Goal: Task Accomplishment & Management: Use online tool/utility

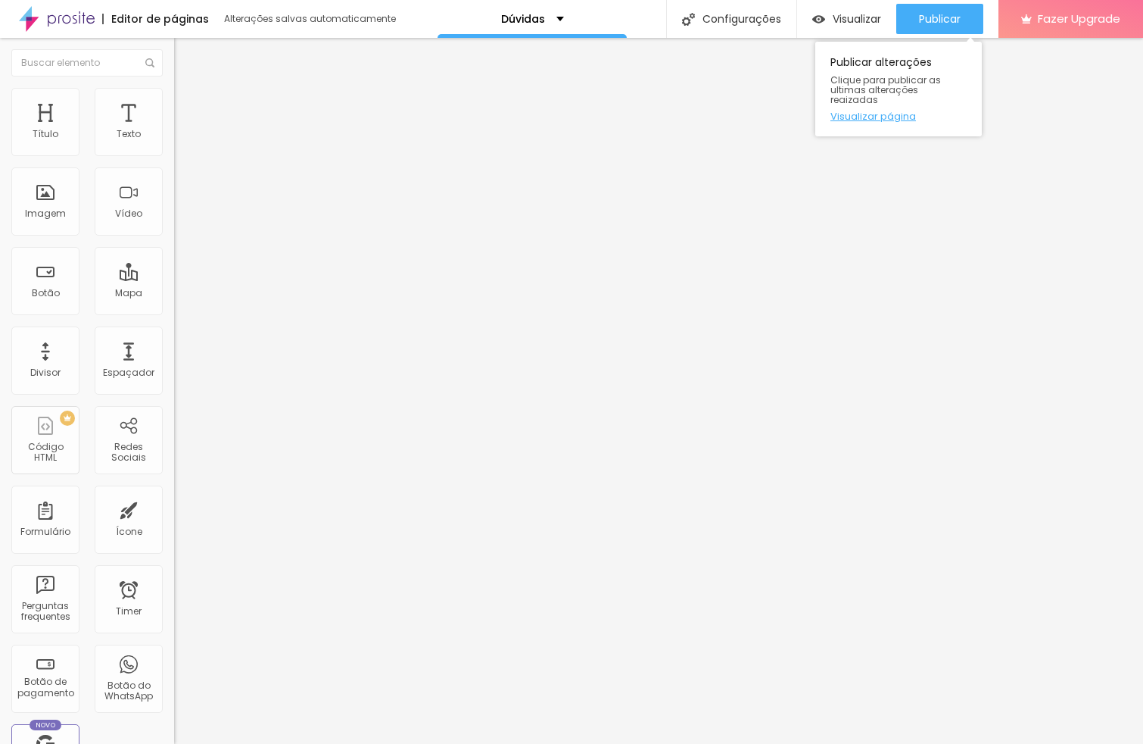
click at [883, 111] on link "Visualizar página" at bounding box center [899, 116] width 136 height 10
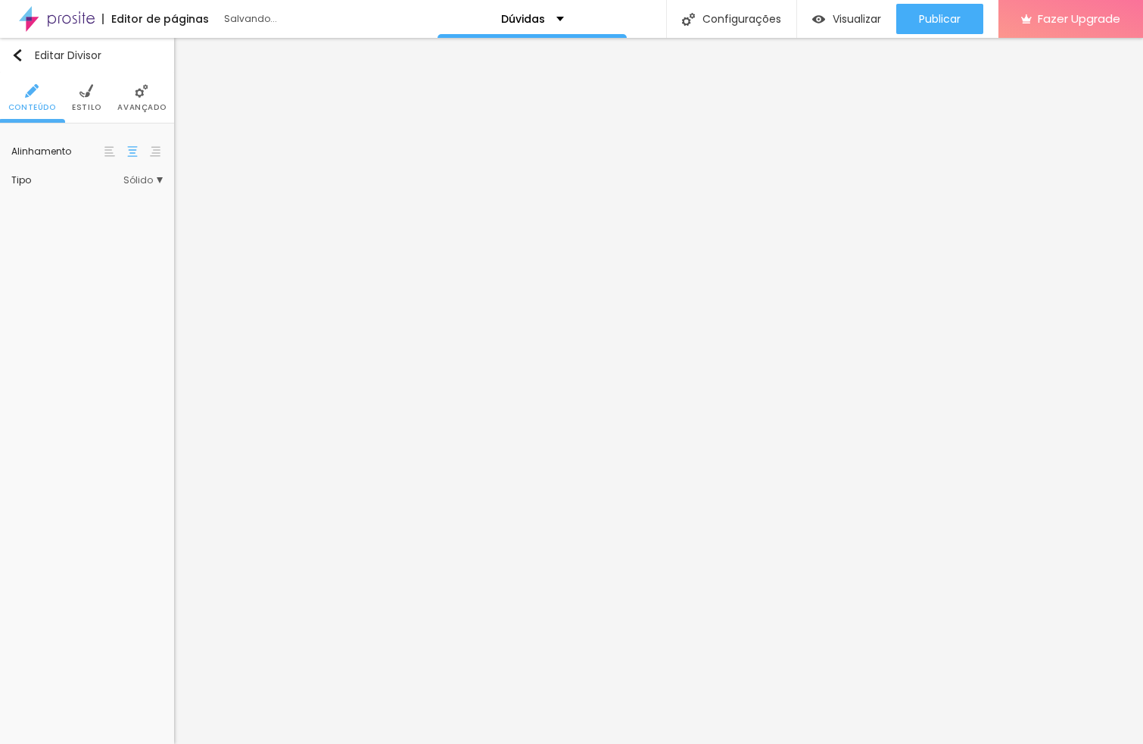
click at [90, 86] on img at bounding box center [86, 91] width 14 height 14
click at [14, 101] on li "Conteúdo" at bounding box center [32, 98] width 48 height 50
click at [143, 179] on span "Sólido" at bounding box center [142, 180] width 39 height 9
click at [145, 282] on span "Pata de cachorro" at bounding box center [109, 283] width 103 height 9
click at [111, 347] on span "Coração 1" at bounding box center [109, 345] width 103 height 9
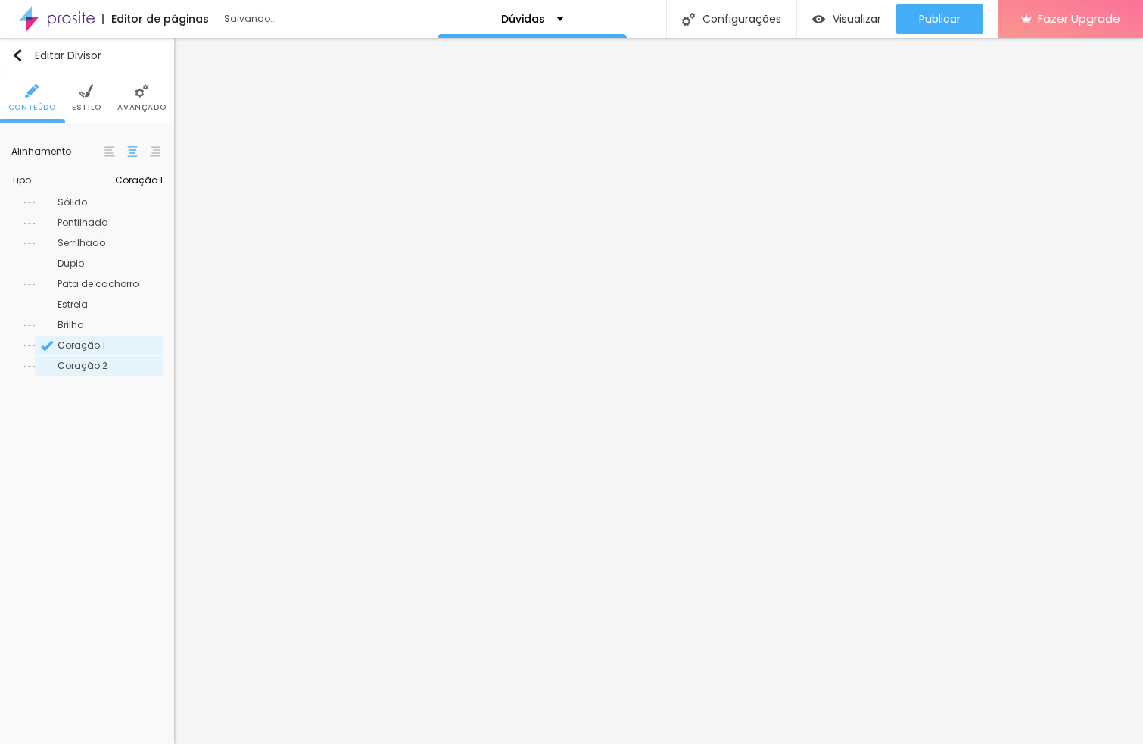
click at [106, 367] on span "Coração 2" at bounding box center [109, 365] width 103 height 9
click at [76, 316] on div "Brilho" at bounding box center [99, 325] width 128 height 20
click at [74, 304] on span "Estrela" at bounding box center [73, 304] width 30 height 13
click at [76, 270] on div "Duplo" at bounding box center [99, 264] width 128 height 20
click at [80, 242] on span "Serrilhado" at bounding box center [82, 242] width 48 height 13
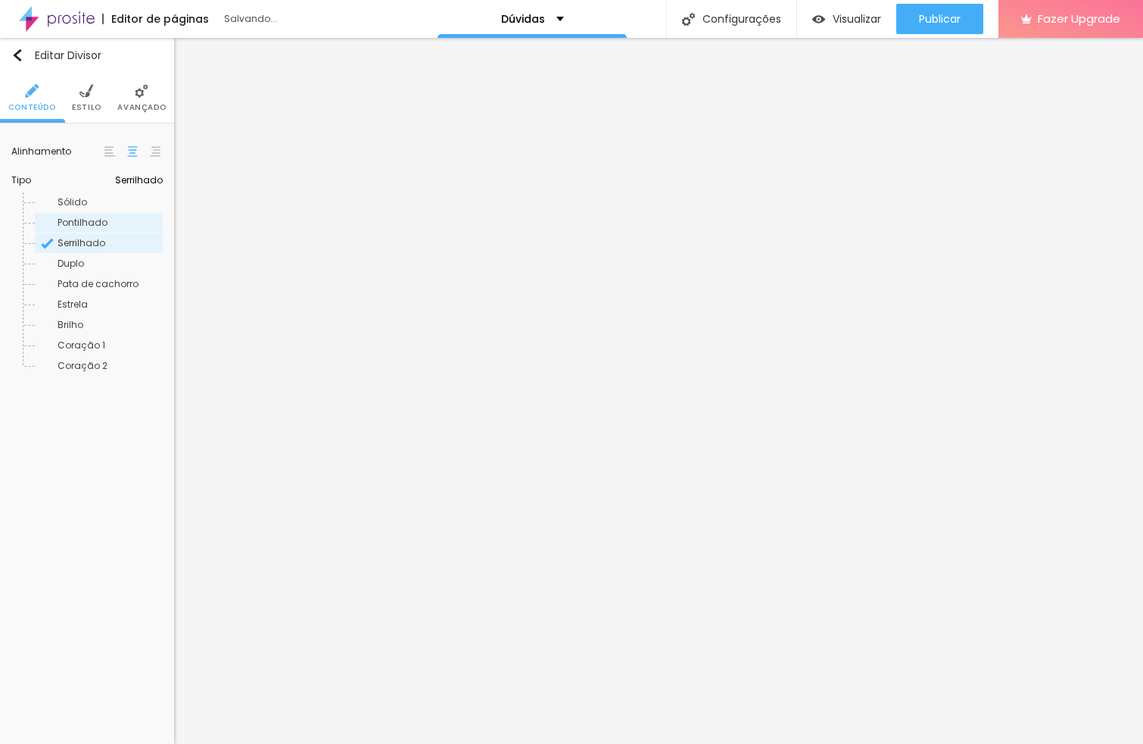
click at [76, 220] on span "Pontilhado" at bounding box center [83, 222] width 50 height 13
click at [78, 203] on span "Sólido" at bounding box center [73, 201] width 30 height 13
click at [138, 179] on span "Sólido" at bounding box center [148, 180] width 30 height 9
click at [138, 179] on span "Sólido" at bounding box center [142, 180] width 39 height 9
click at [89, 96] on img at bounding box center [86, 91] width 14 height 14
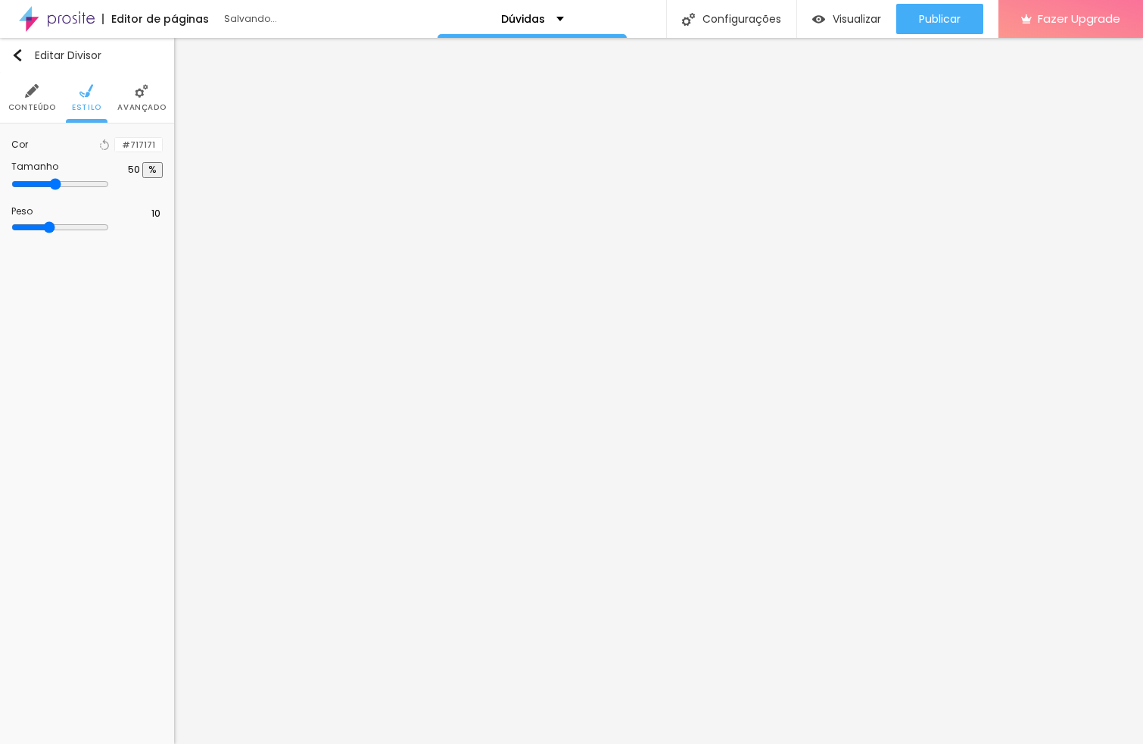
type input "9"
type input "4"
type input "1"
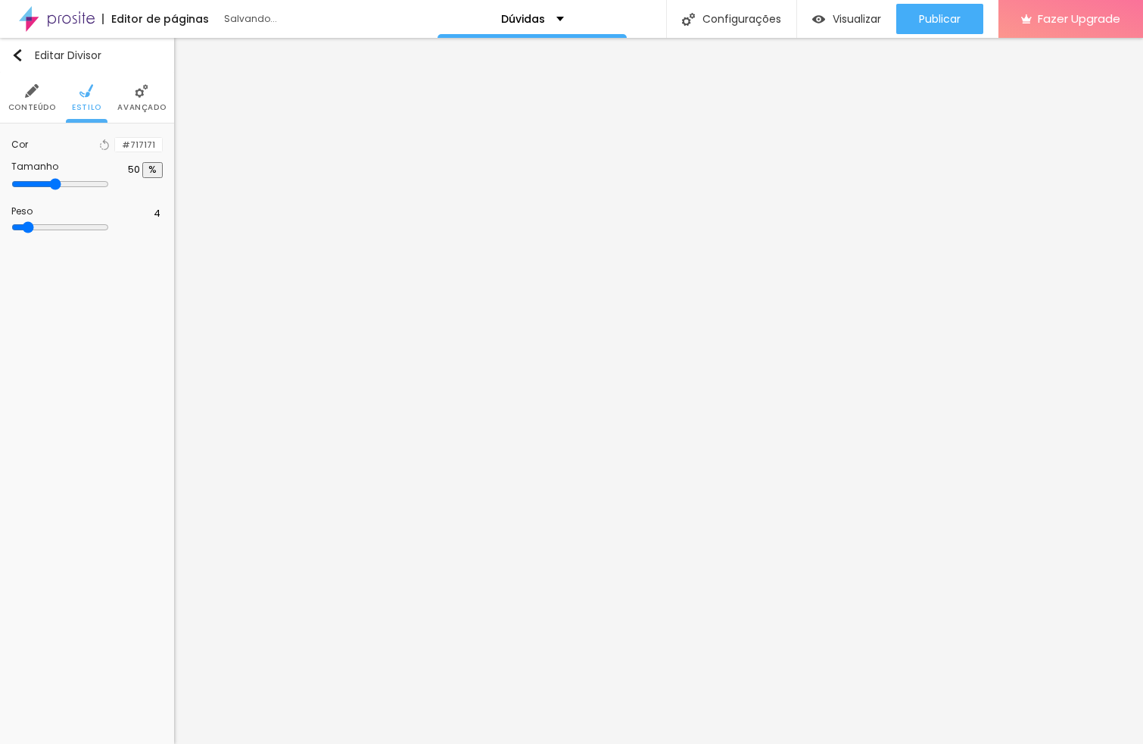
type input "1"
type input "2"
type input "25"
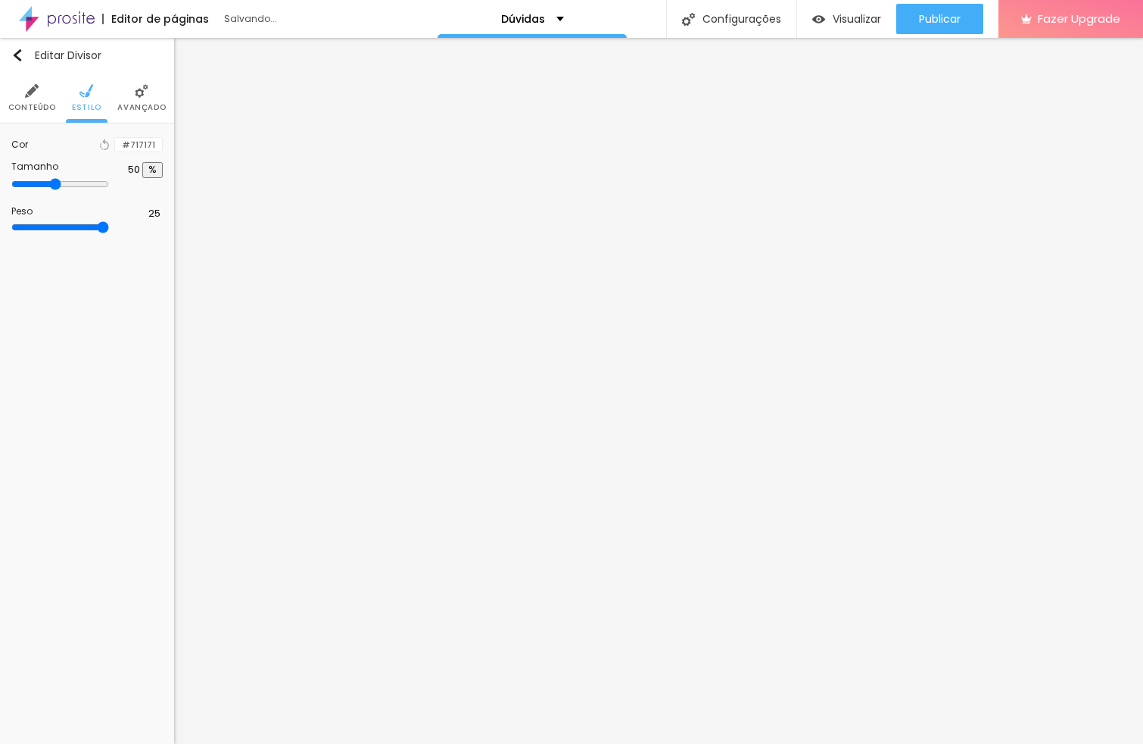
type input "6"
type input "4"
type input "3"
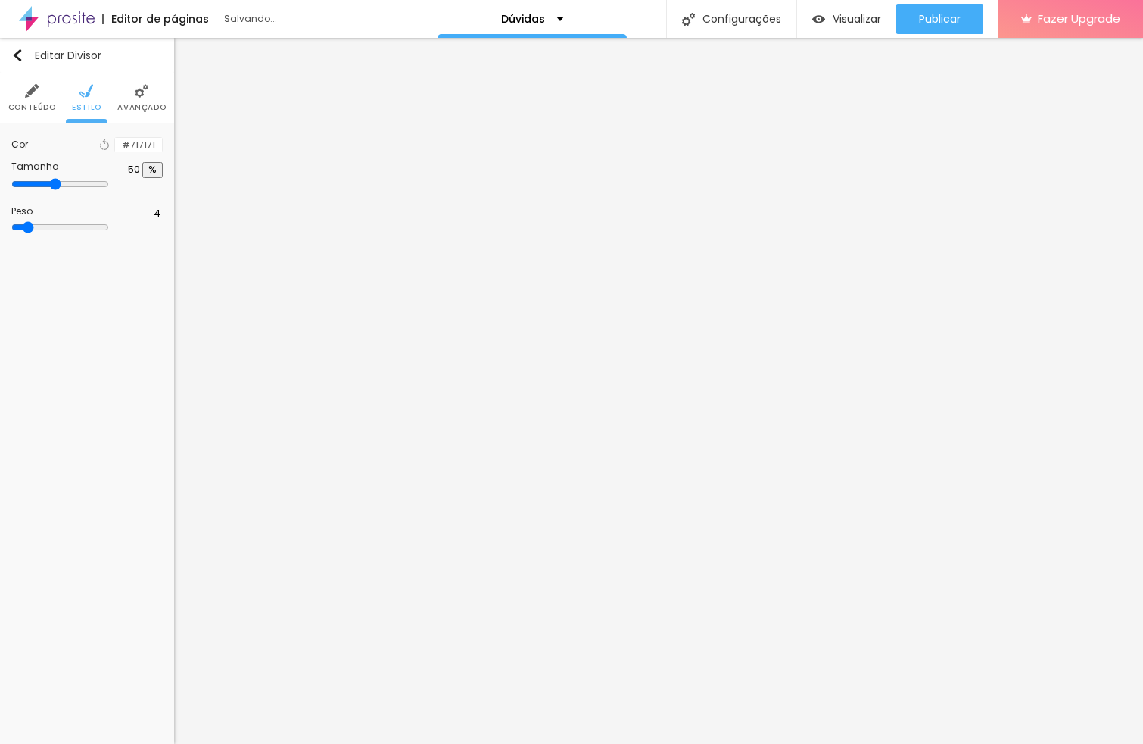
type input "3"
type input "2"
type input "1"
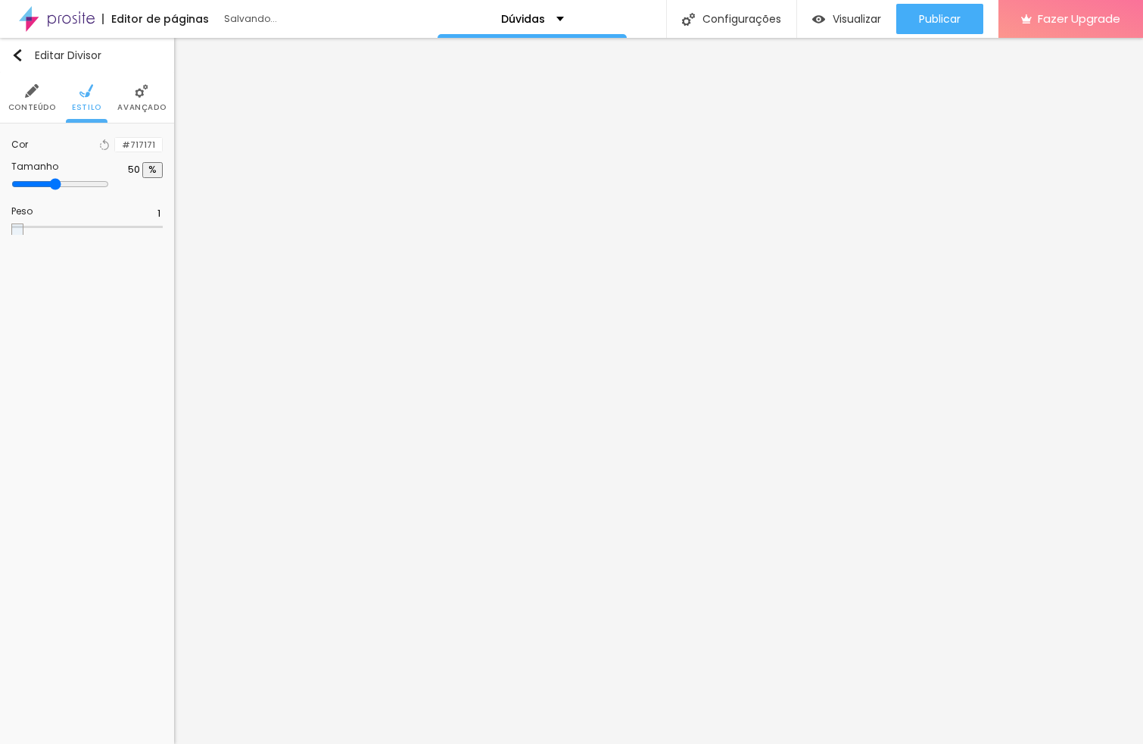
type input "2"
drag, startPoint x: 69, startPoint y: 244, endPoint x: 22, endPoint y: 254, distance: 48.1
type input "2"
click at [22, 233] on input "range" at bounding box center [60, 227] width 98 height 12
type input "64"
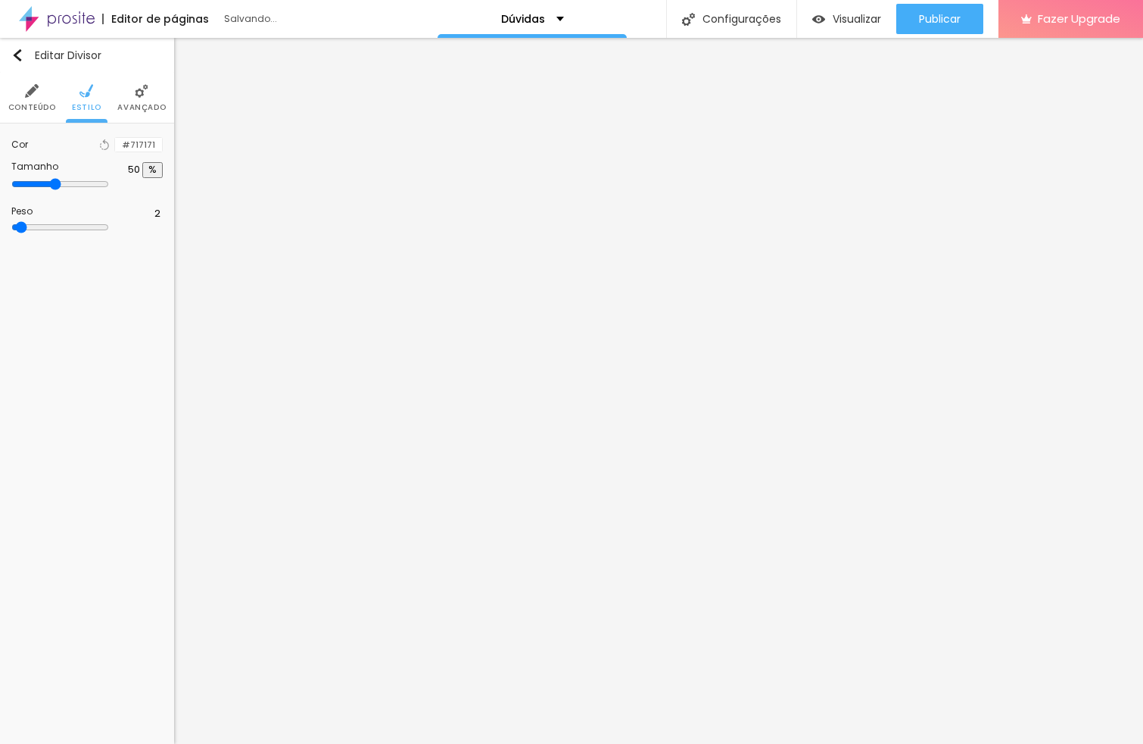
type input "64"
type input "70"
type input "72"
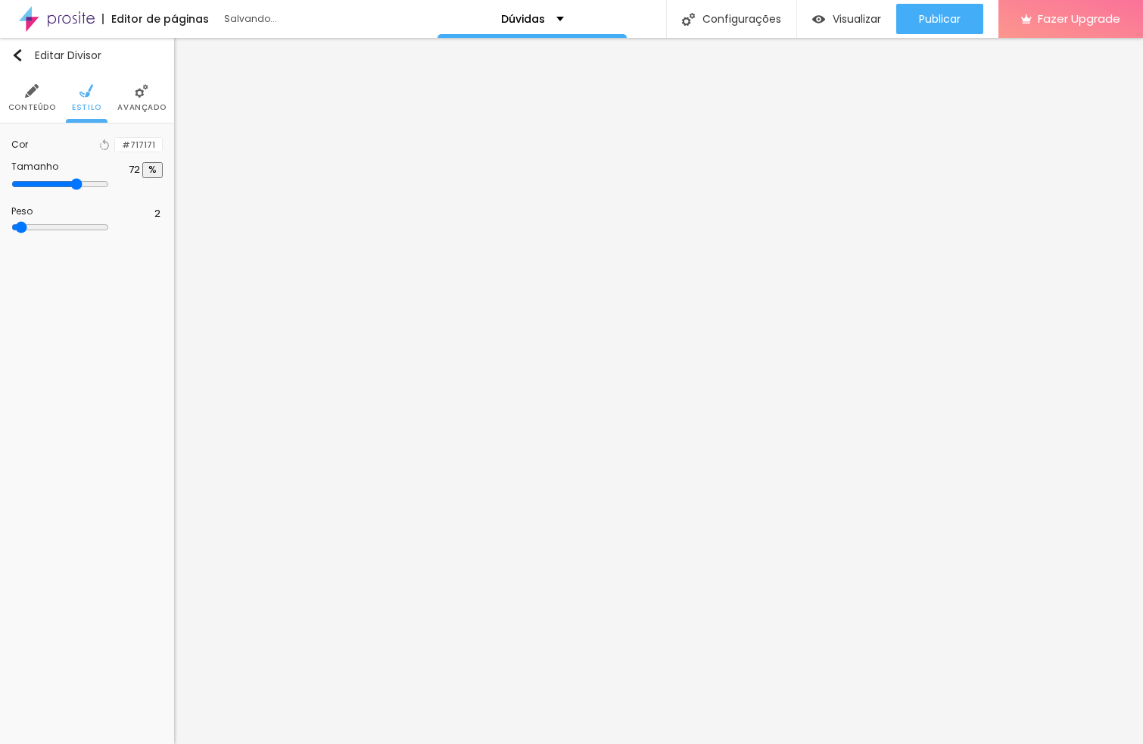
type input "73"
type input "74"
type input "75"
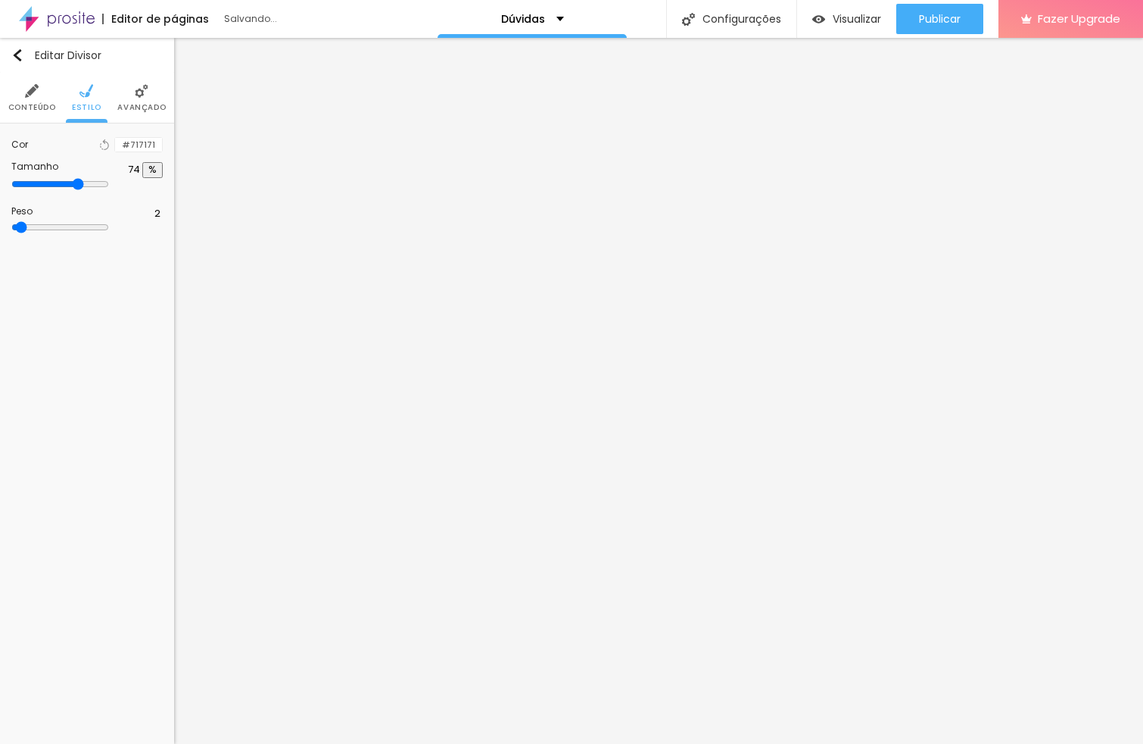
type input "75"
type input "76"
type input "77"
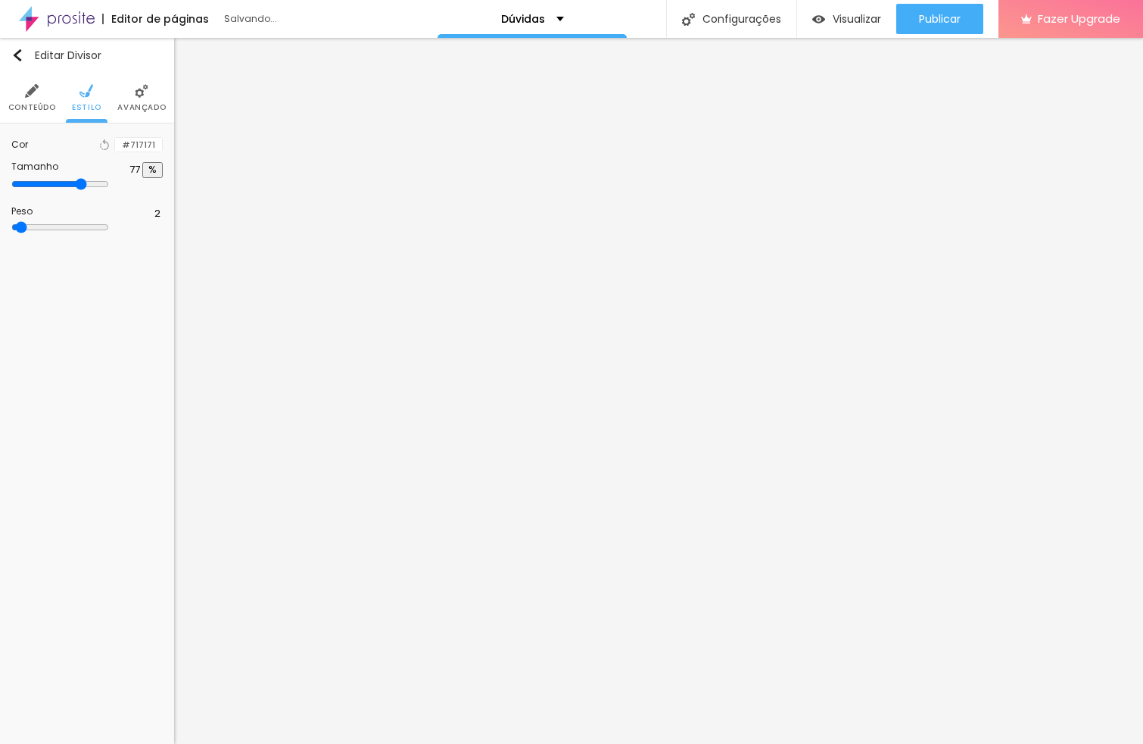
type input "78"
type input "74"
type input "69"
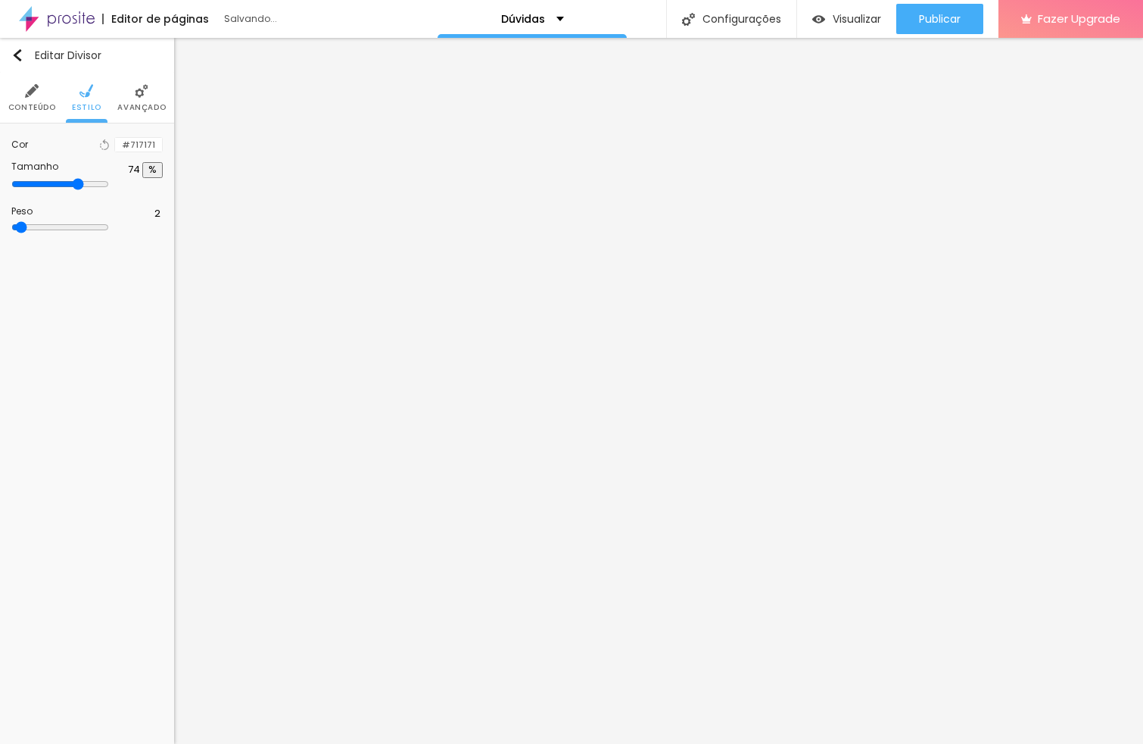
type input "69"
type input "65"
type input "63"
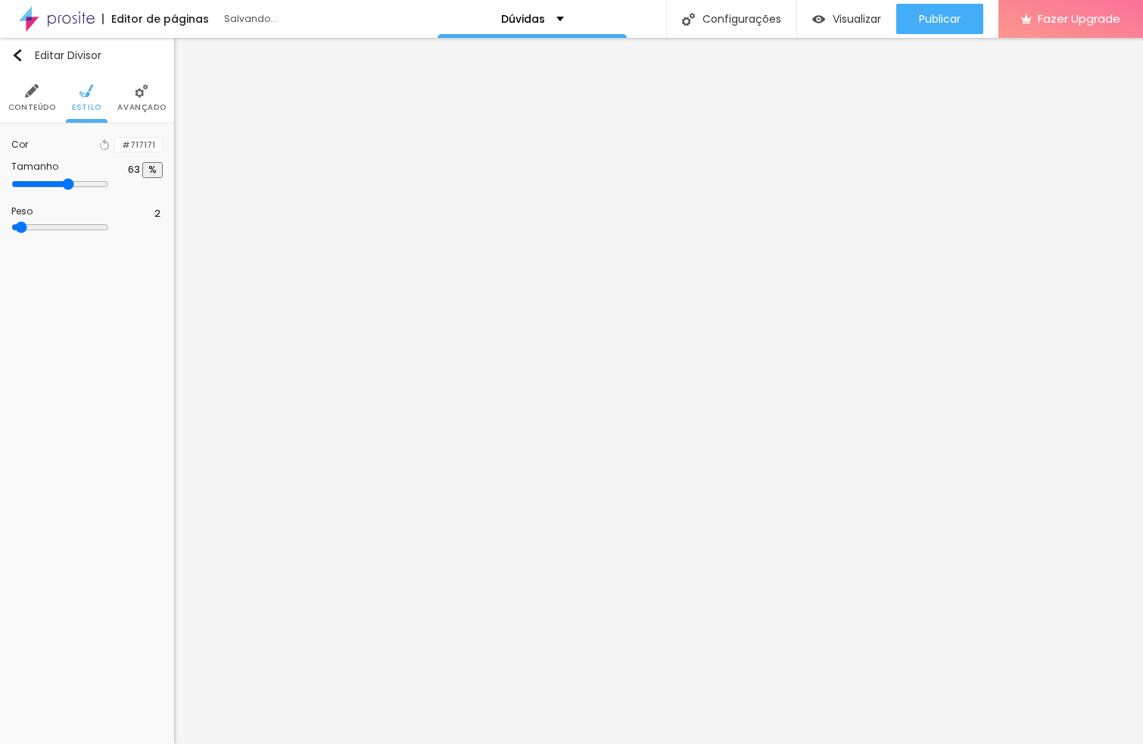
type input "62"
type input "61"
type input "59"
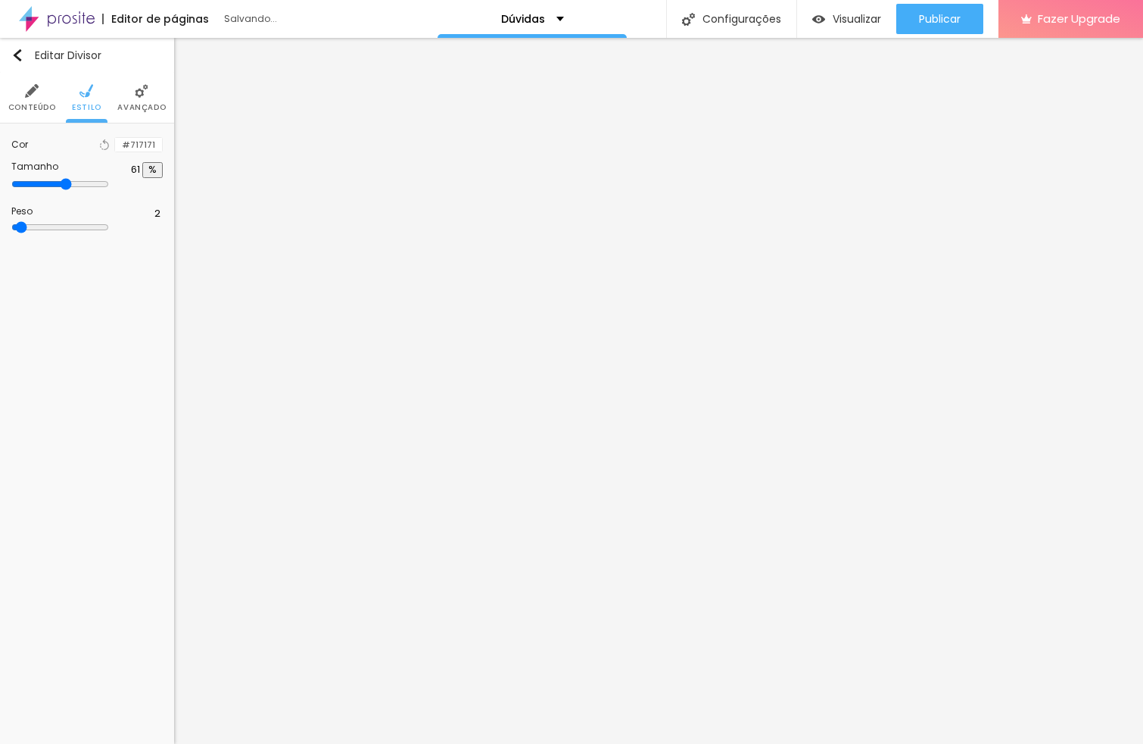
type input "59"
type input "57"
type input "55"
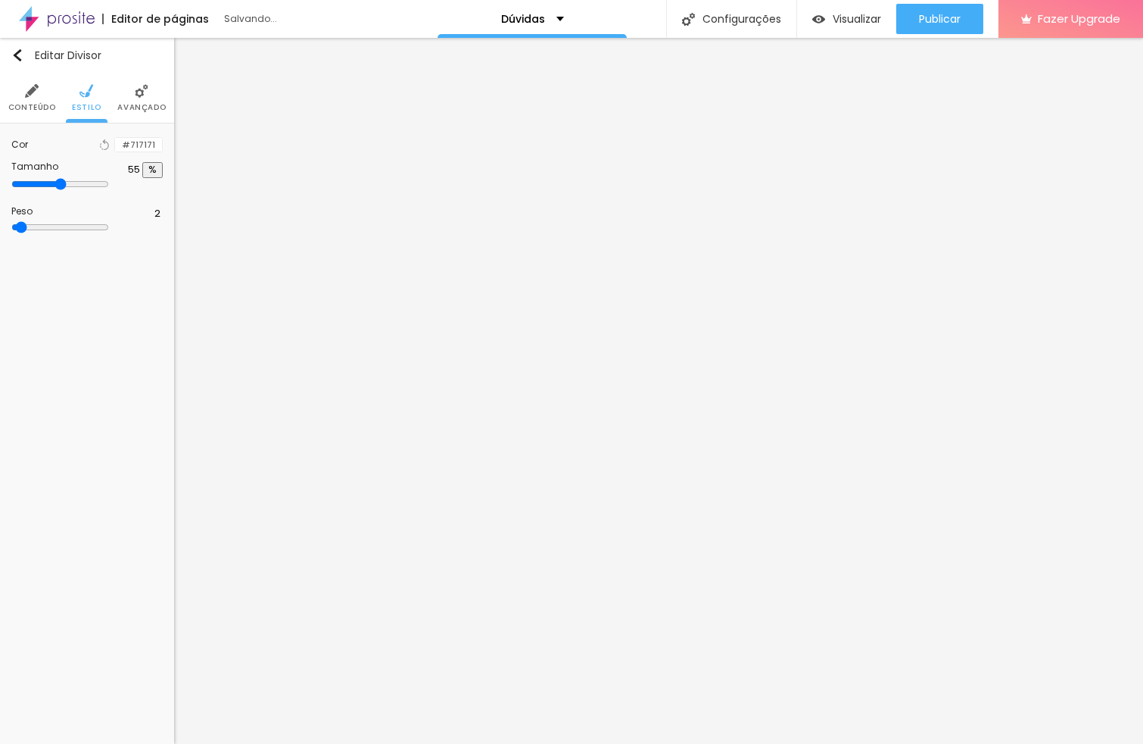
type input "54"
type input "53"
type input "50"
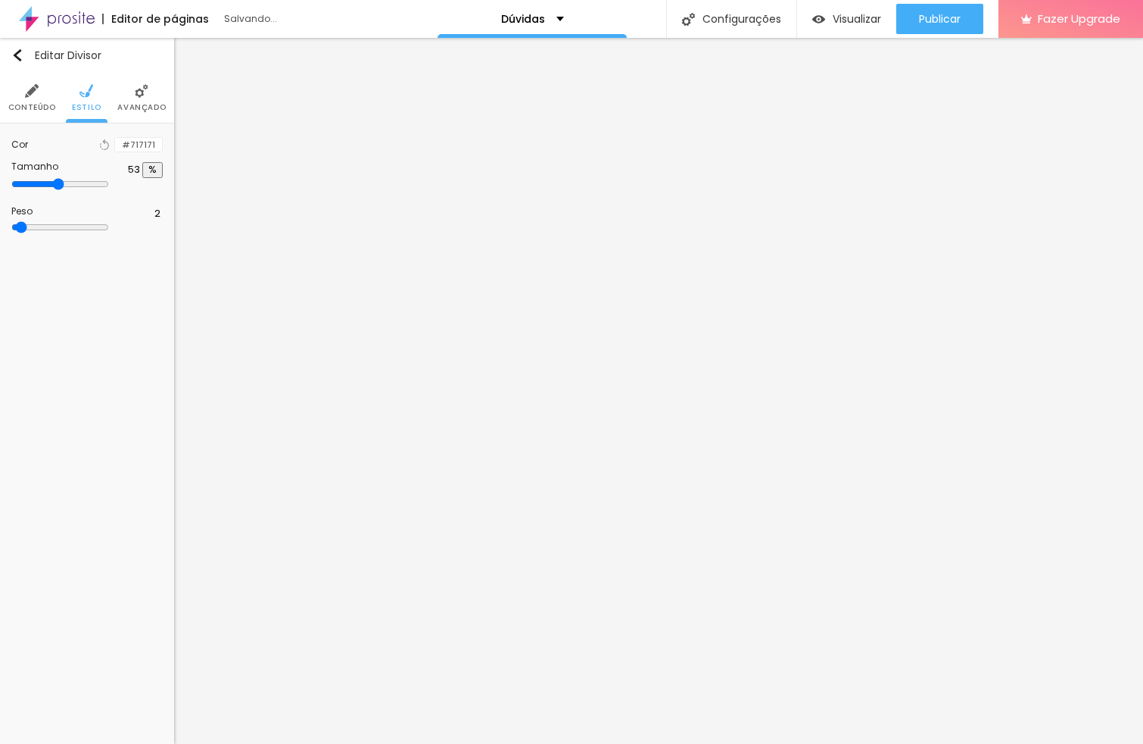
type input "50"
type input "48"
type input "46"
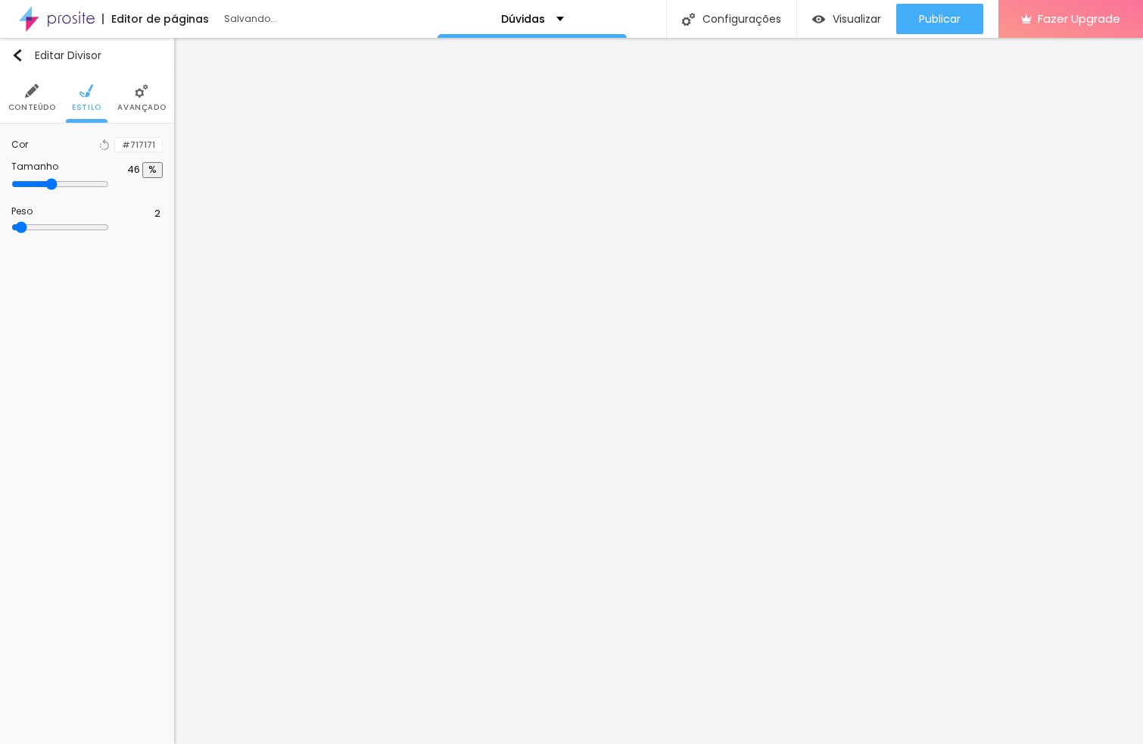
type input "47"
type input "50"
type input "52"
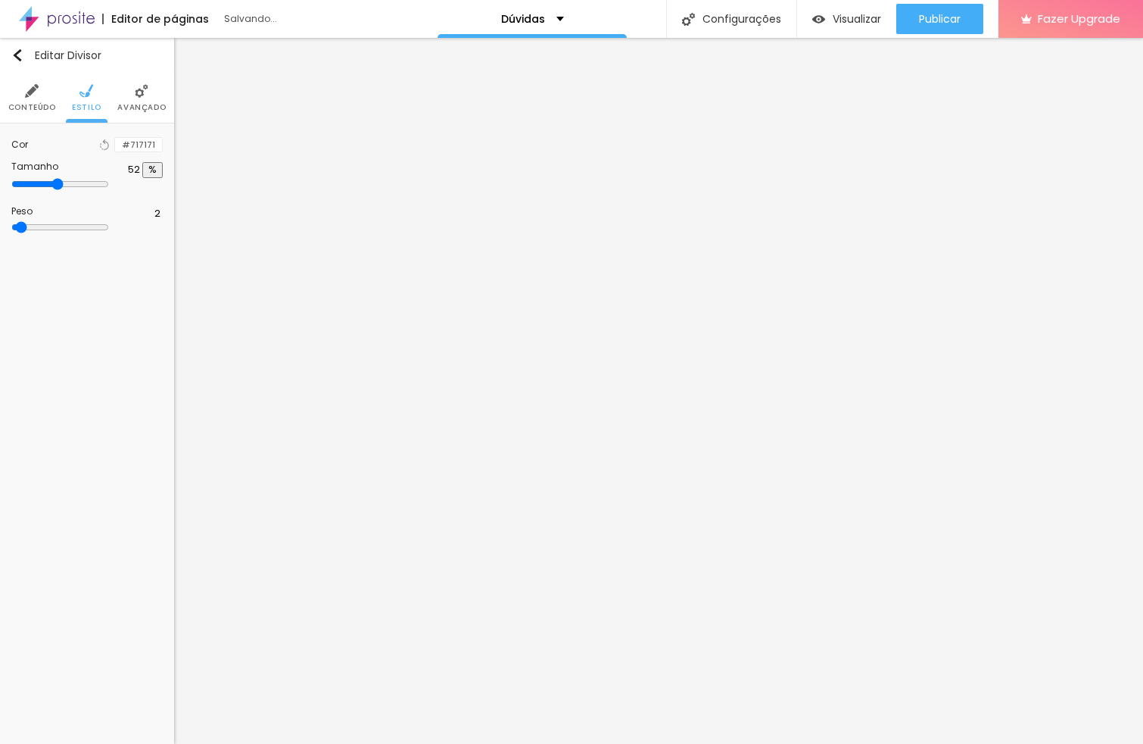
drag, startPoint x: 75, startPoint y: 200, endPoint x: 83, endPoint y: 201, distance: 7.7
type input "52"
click at [83, 190] on input "range" at bounding box center [60, 184] width 98 height 12
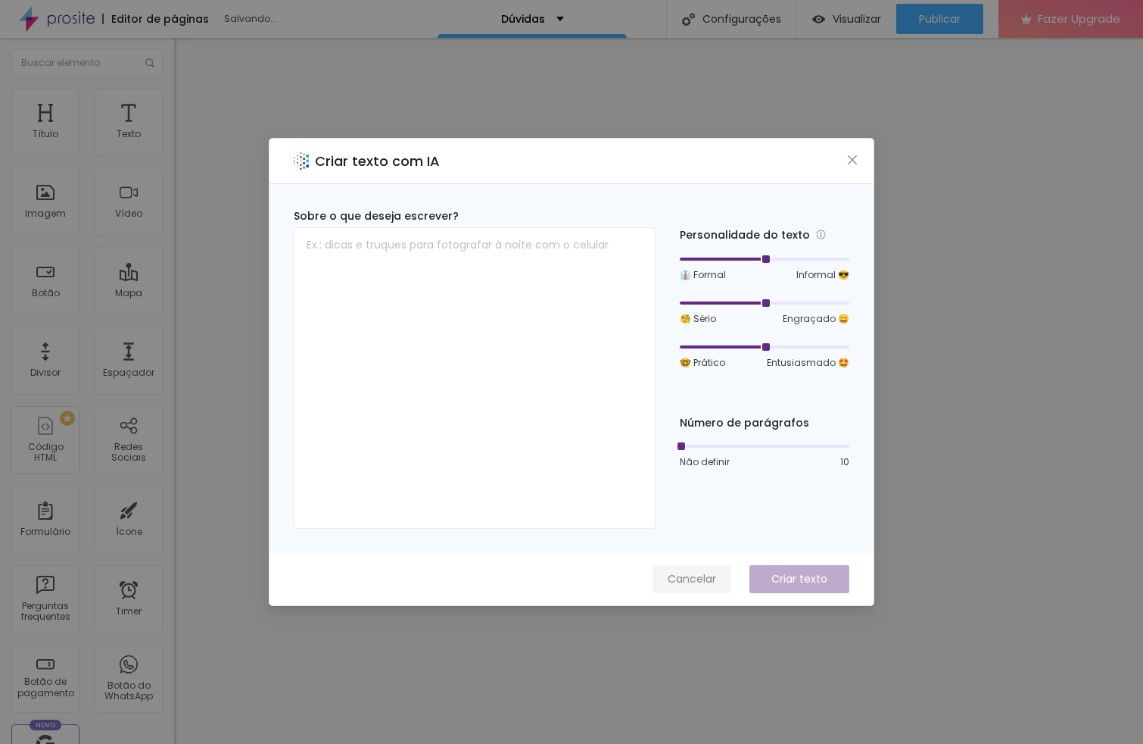
click at [679, 579] on span "Cancelar" at bounding box center [692, 579] width 48 height 16
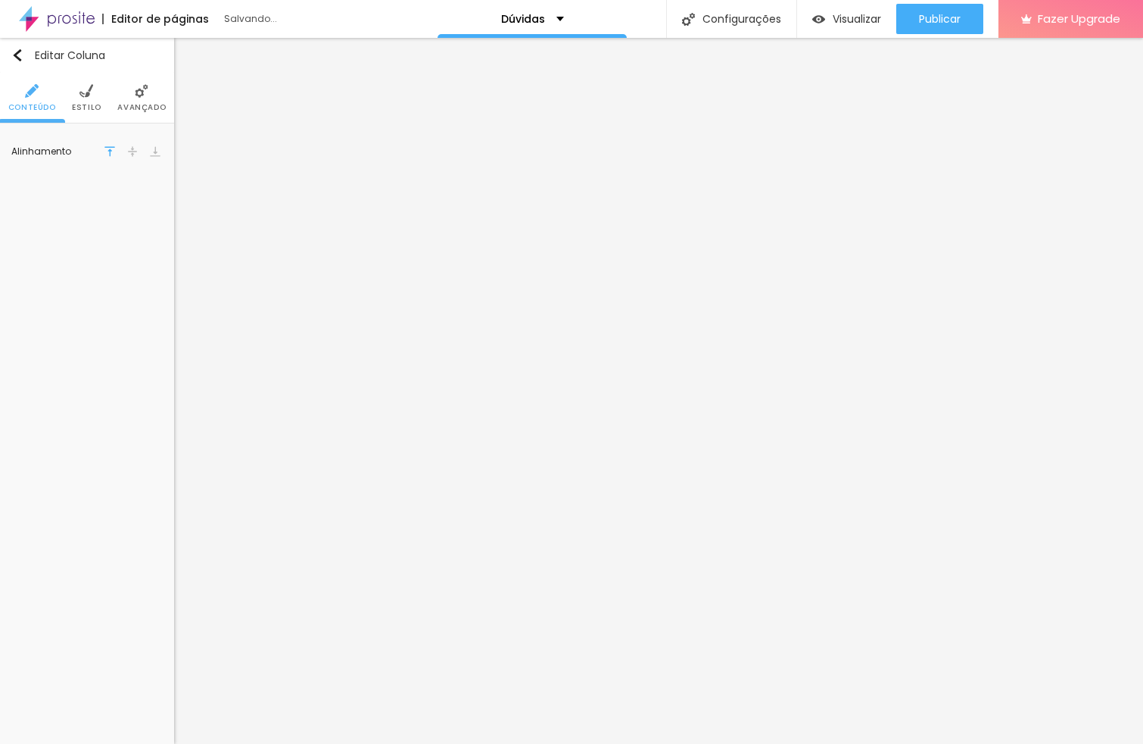
click at [89, 87] on img at bounding box center [86, 91] width 14 height 14
click at [115, 152] on div at bounding box center [115, 145] width 0 height 14
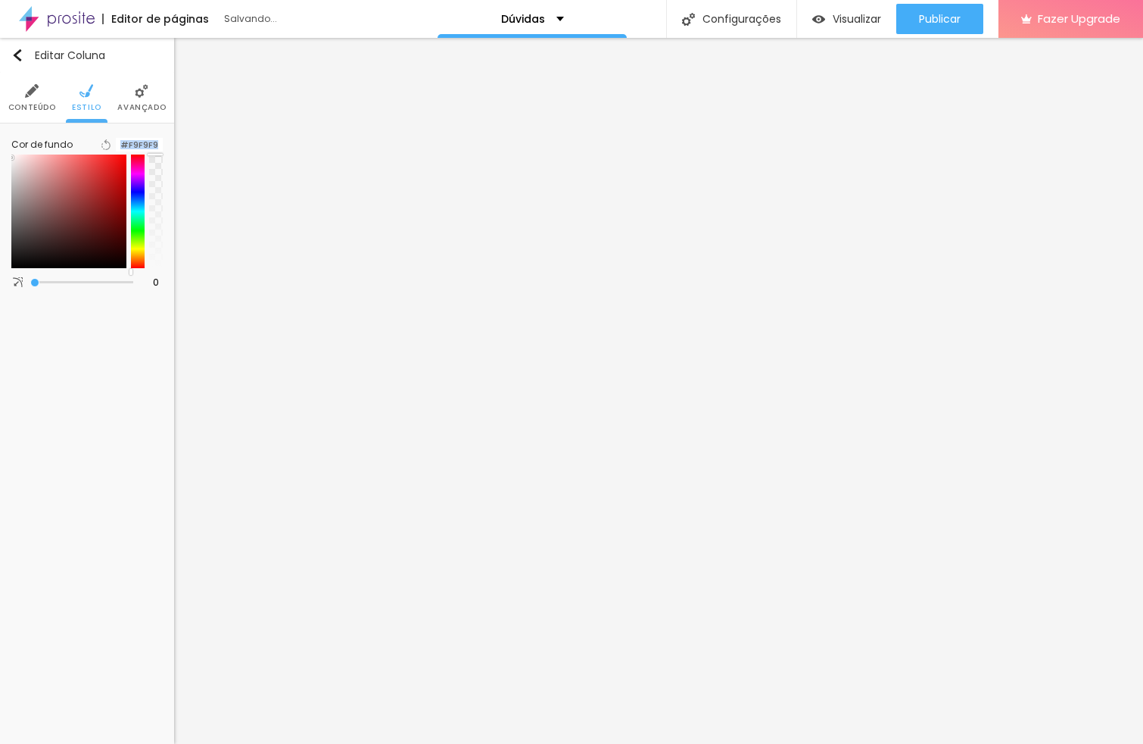
drag, startPoint x: 148, startPoint y: 284, endPoint x: 160, endPoint y: 124, distance: 160.2
click at [160, 124] on div "Cor de fundo Voltar ao padrão #F9F9F9 0 Borda arredondada" at bounding box center [87, 215] width 174 height 185
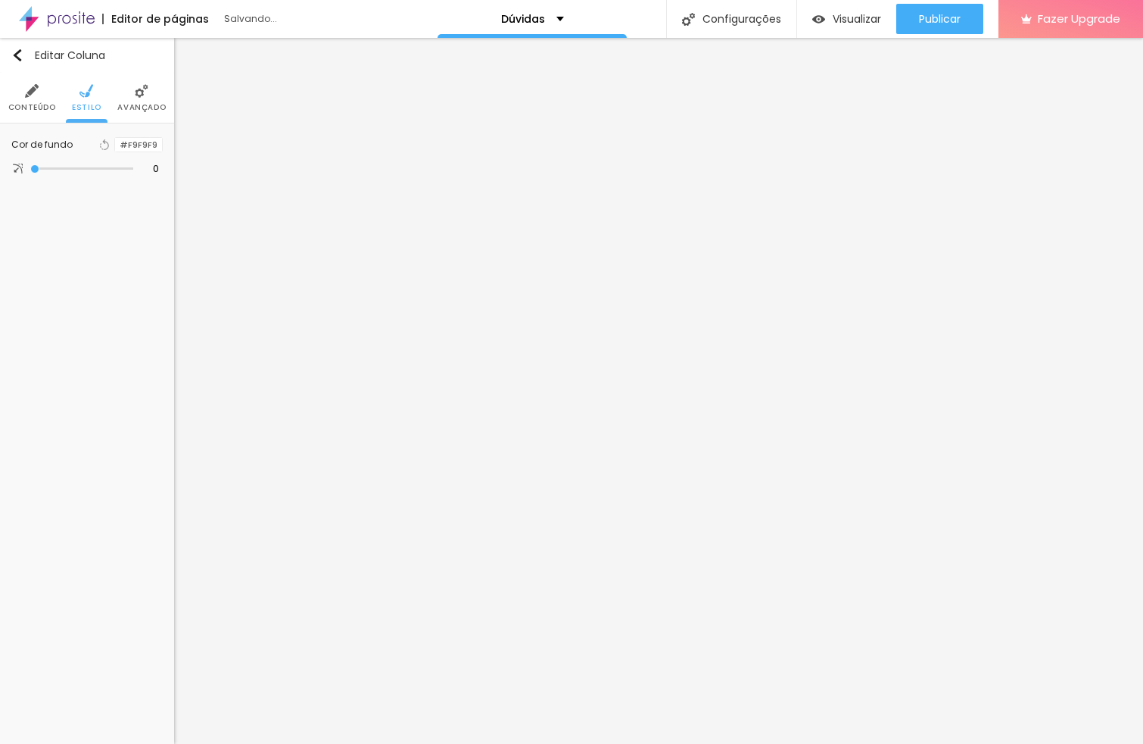
click at [143, 466] on div "Editar Coluna Conteúdo Estilo Avançado Cor de fundo Voltar ao padrão #F9F9F9 0 …" at bounding box center [87, 391] width 174 height 706
click at [132, 91] on li "Avançado" at bounding box center [141, 98] width 48 height 50
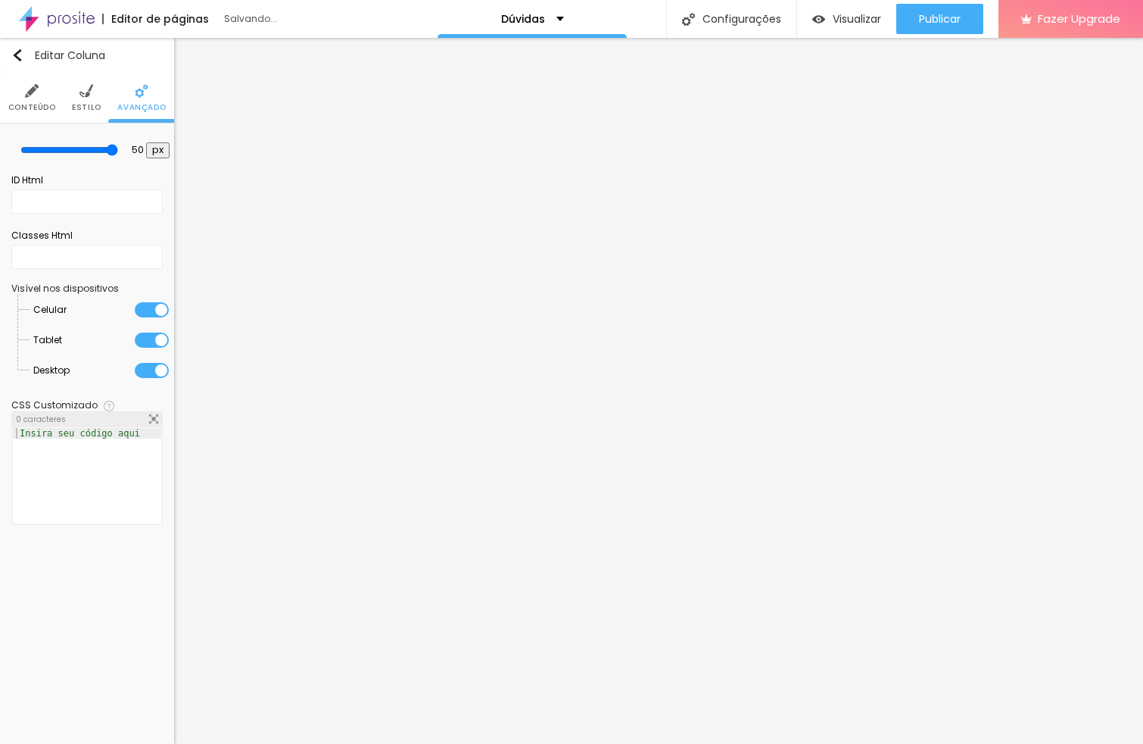
click at [20, 86] on li "Conteúdo" at bounding box center [32, 98] width 48 height 50
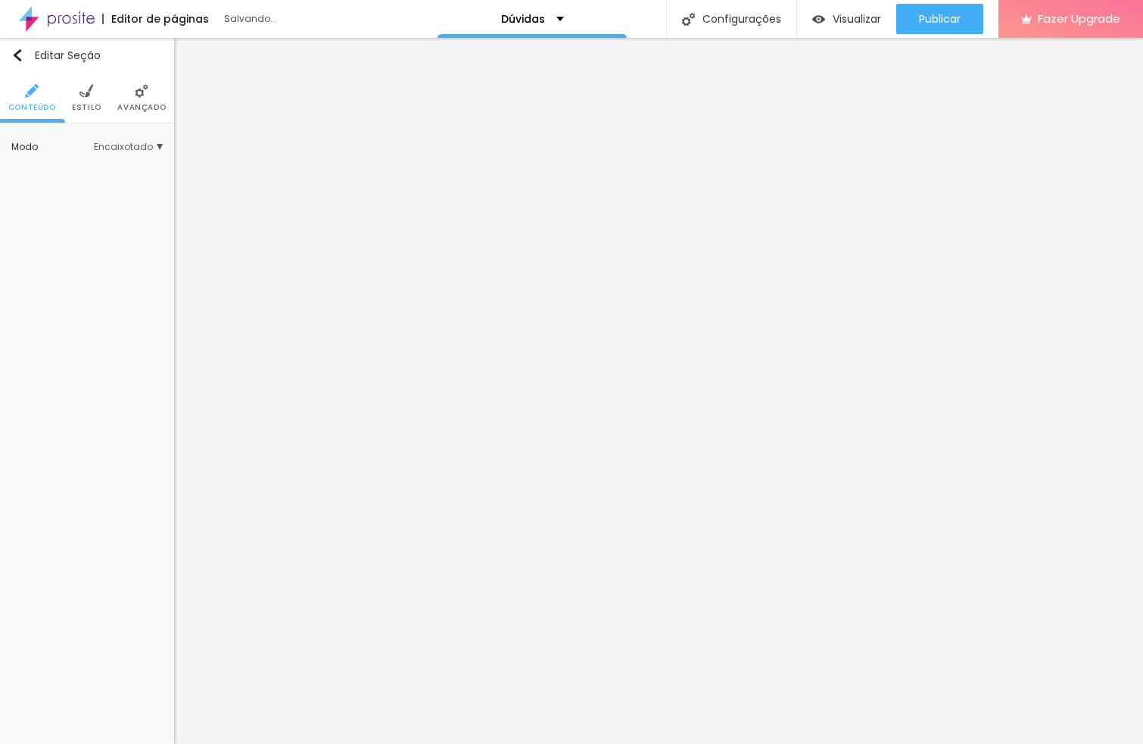
click at [101, 95] on ul "Conteúdo Estilo Avançado" at bounding box center [87, 98] width 174 height 51
click at [89, 98] on li "Estilo" at bounding box center [87, 98] width 30 height 50
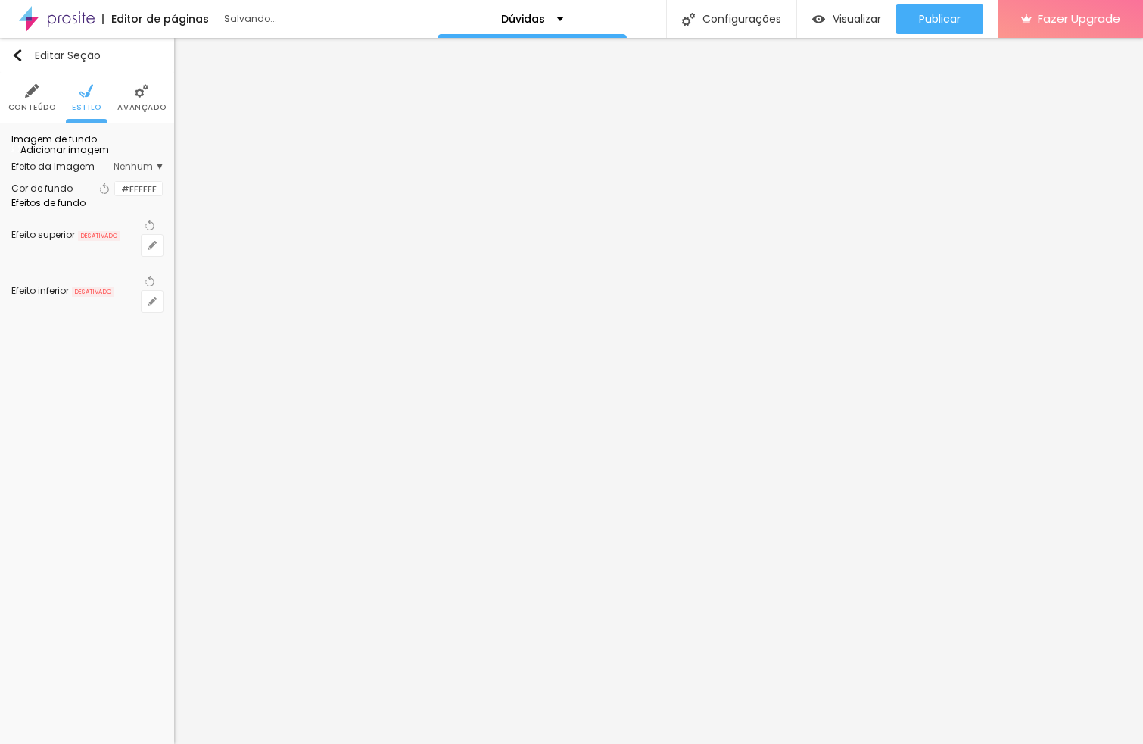
click at [136, 96] on img at bounding box center [142, 91] width 14 height 14
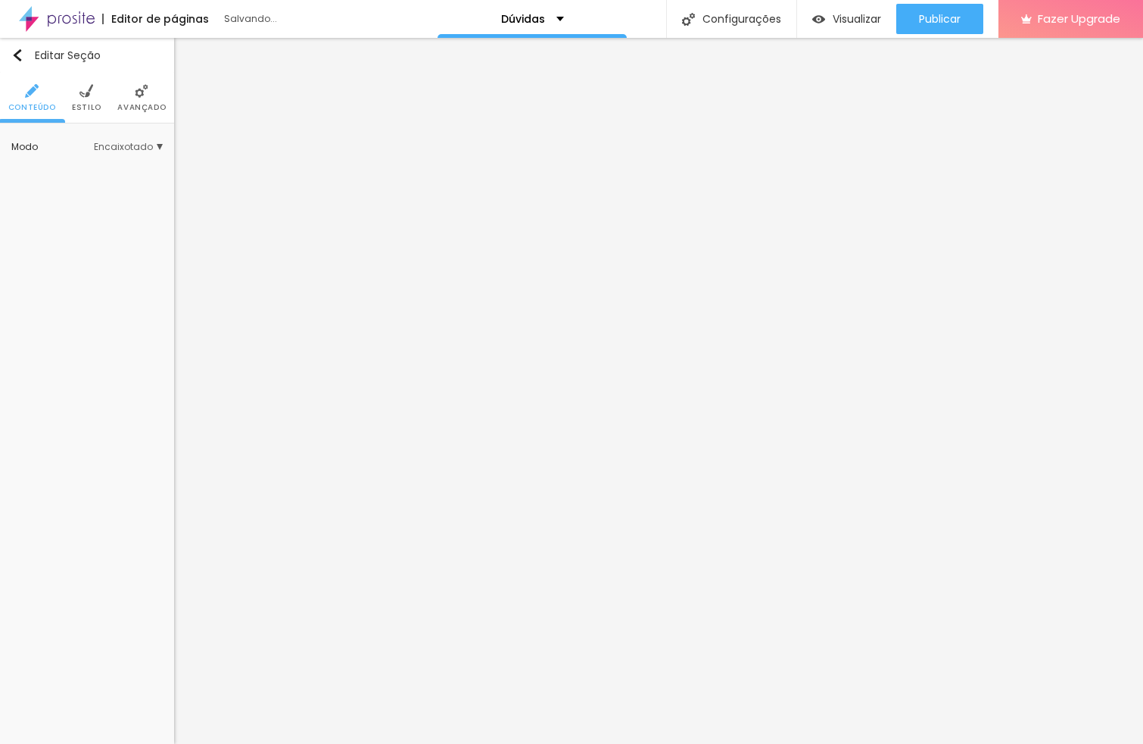
click at [86, 89] on img at bounding box center [86, 91] width 14 height 14
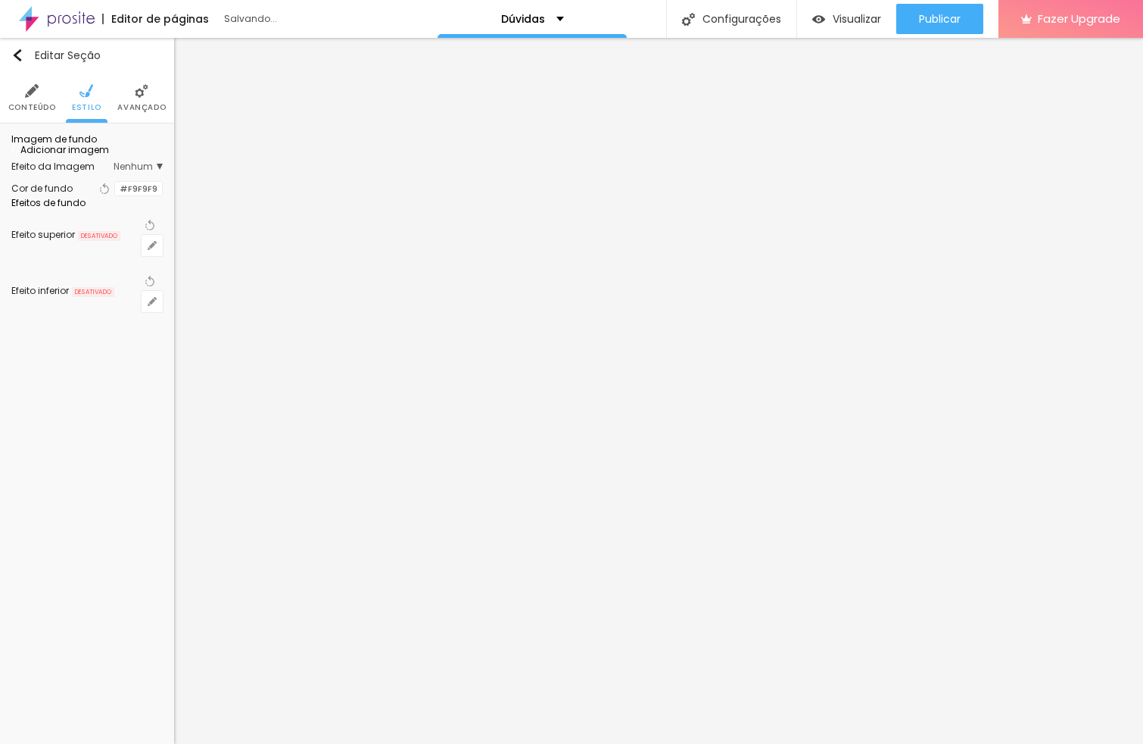
click at [83, 156] on span "Adicionar imagem" at bounding box center [60, 149] width 98 height 13
